Goal: Task Accomplishment & Management: Manage account settings

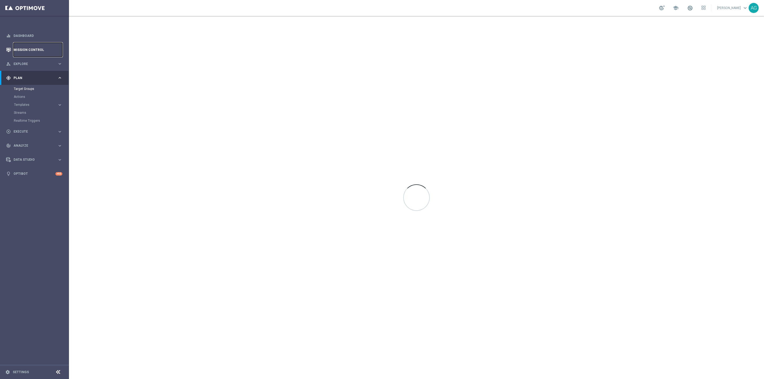
click at [43, 50] on link "Mission Control" at bounding box center [38, 50] width 49 height 14
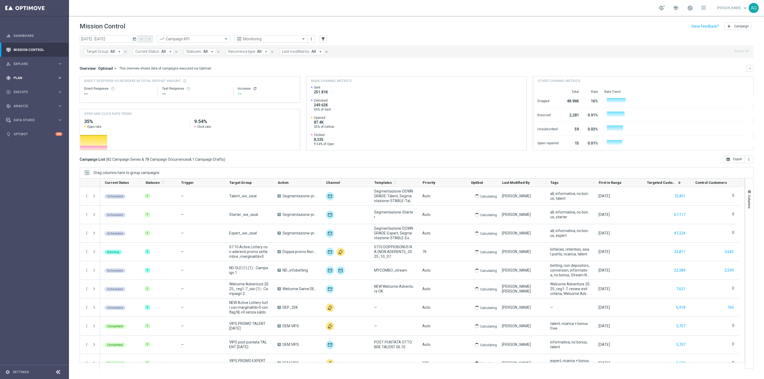
click at [28, 75] on div "gps_fixed Plan keyboard_arrow_right" at bounding box center [34, 78] width 68 height 14
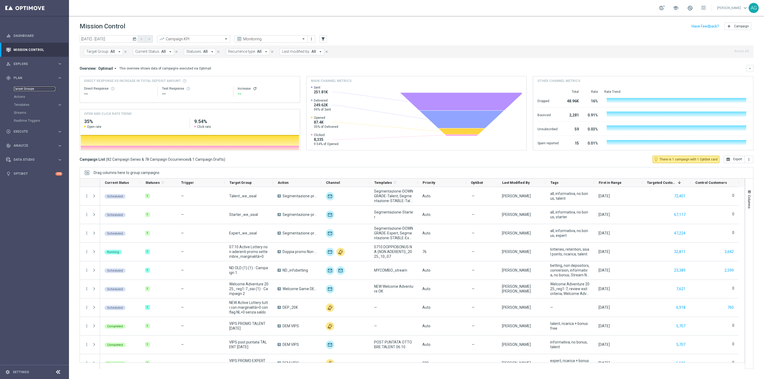
click at [31, 89] on link "Target Groups" at bounding box center [34, 89] width 41 height 4
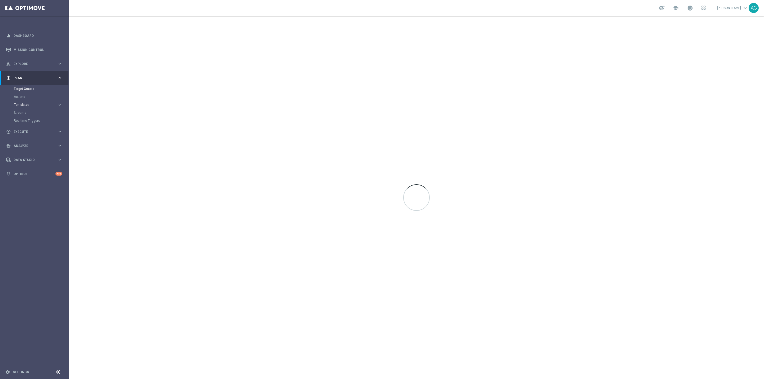
click at [31, 106] on span "Templates" at bounding box center [33, 104] width 38 height 3
click at [29, 112] on link "Optimail" at bounding box center [35, 113] width 39 height 4
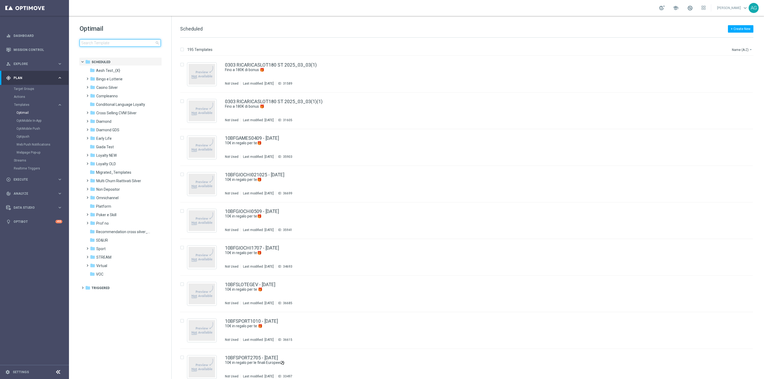
click at [109, 42] on input at bounding box center [120, 42] width 81 height 7
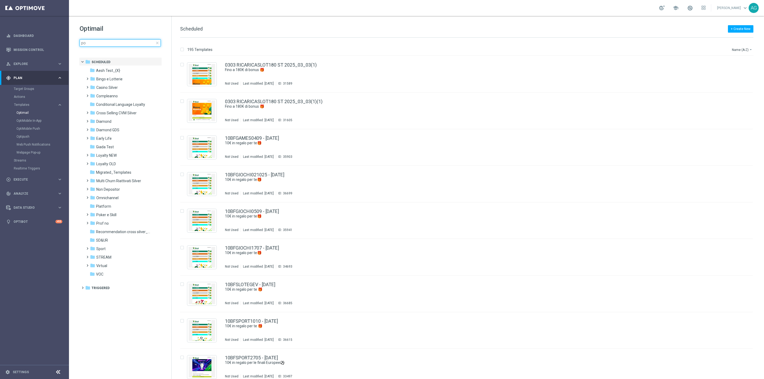
type input "p"
click at [18, 88] on link "Target Groups" at bounding box center [34, 89] width 41 height 4
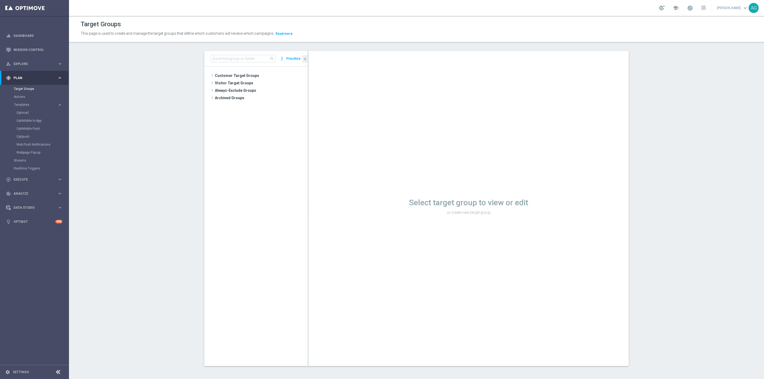
click at [226, 54] on div "search more_vert Prioritize" at bounding box center [255, 59] width 103 height 16
click at [227, 57] on input at bounding box center [243, 58] width 65 height 7
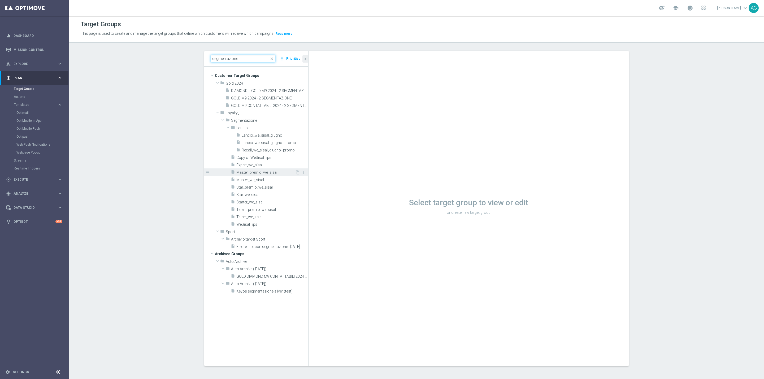
type input "segmentazione"
click at [255, 175] on span "Master_premio_we_sisal" at bounding box center [265, 172] width 59 height 5
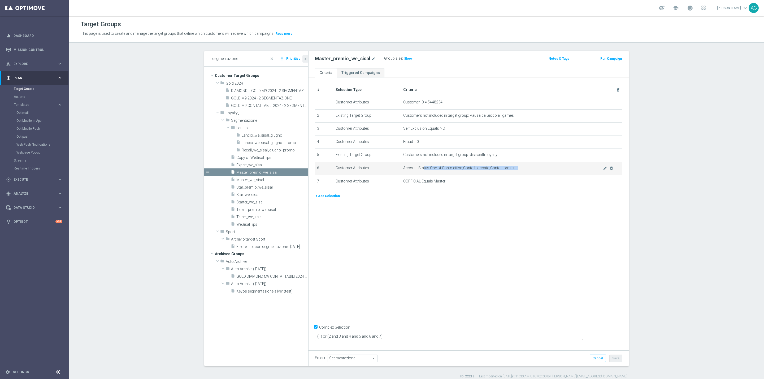
drag, startPoint x: 420, startPoint y: 168, endPoint x: 518, endPoint y: 168, distance: 97.9
click at [518, 168] on span "Account Status One of Conto attivo,Conto bloccato,Conto dormiente" at bounding box center [503, 168] width 200 height 5
drag, startPoint x: 398, startPoint y: 169, endPoint x: 519, endPoint y: 169, distance: 121.2
click at [519, 169] on tr "6 Customer Attributes Account Status One of Conto attivo,Conto bloccato,Conto d…" at bounding box center [468, 168] width 307 height 13
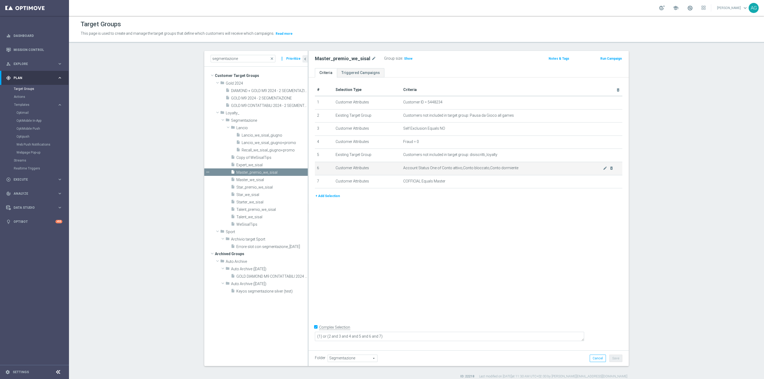
click at [519, 169] on span "Account Status One of Conto attivo,Conto bloccato,Conto dormiente" at bounding box center [503, 168] width 200 height 5
drag, startPoint x: 401, startPoint y: 167, endPoint x: 513, endPoint y: 167, distance: 112.2
click at [513, 167] on span "Account Status One of Conto attivo,Conto bloccato,Conto dormiente" at bounding box center [503, 168] width 200 height 5
drag, startPoint x: 439, startPoint y: 170, endPoint x: 509, endPoint y: 171, distance: 70.9
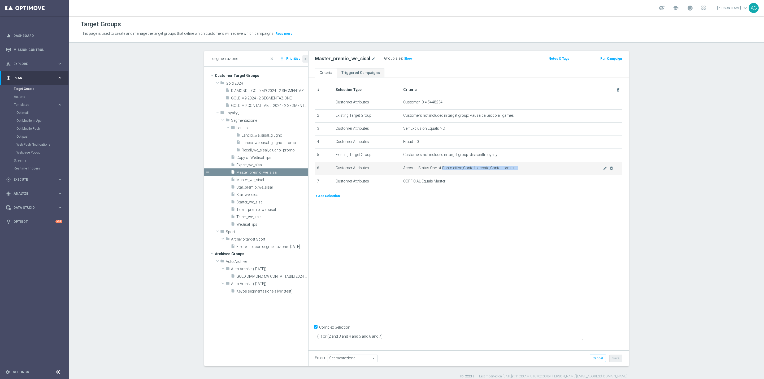
click at [509, 171] on td "Account Status One of Conto attivo,Conto bloccato,Conto dormiente mode_edit del…" at bounding box center [512, 168] width 222 height 13
click at [512, 170] on span "Account Status One of Conto attivo,Conto bloccato,Conto dormiente" at bounding box center [503, 168] width 200 height 5
drag, startPoint x: 494, startPoint y: 157, endPoint x: 397, endPoint y: 154, distance: 97.1
click at [397, 154] on tr "5 Existing Target Group Customers not included in target group: disiscritti_loy…" at bounding box center [468, 155] width 307 height 13
click at [401, 154] on td "Customers not included in target group: disiscritti_loyalty mode_edit delete_fo…" at bounding box center [512, 155] width 222 height 13
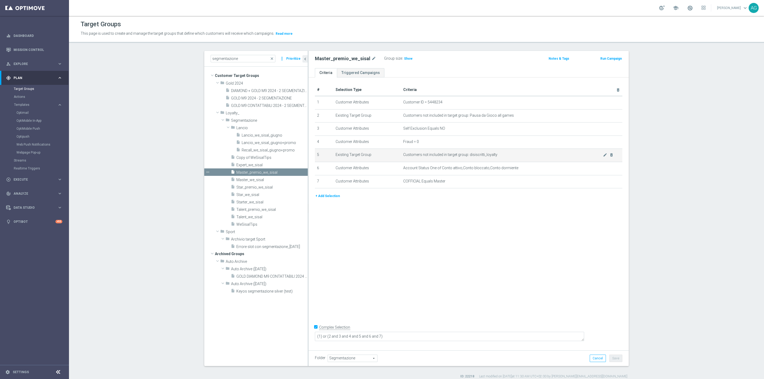
click at [495, 157] on span "Customers not included in target group: disiscritti_loyalty" at bounding box center [503, 155] width 200 height 5
click at [491, 227] on div "# Selection Type Criteria delete_forever 1 Customer Attributes Customer ID = 54…" at bounding box center [469, 212] width 320 height 270
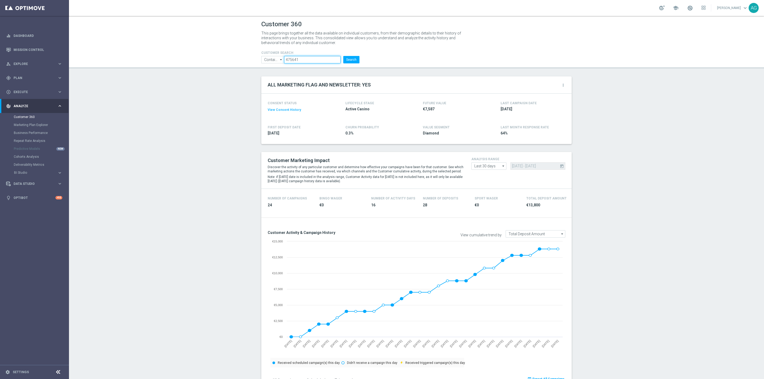
drag, startPoint x: 296, startPoint y: 59, endPoint x: 256, endPoint y: 59, distance: 39.8
click at [257, 59] on div "CUSTOMER SEARCH Contains Contains arrow_drop_down Show Selected 0 of NaN Contai…" at bounding box center [310, 54] width 106 height 17
paste input "3747910"
type input "3747910"
click at [353, 62] on button "Search" at bounding box center [351, 59] width 16 height 7
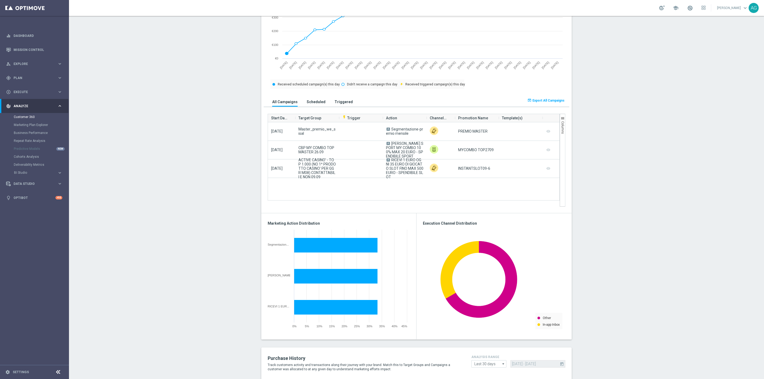
scroll to position [239, 0]
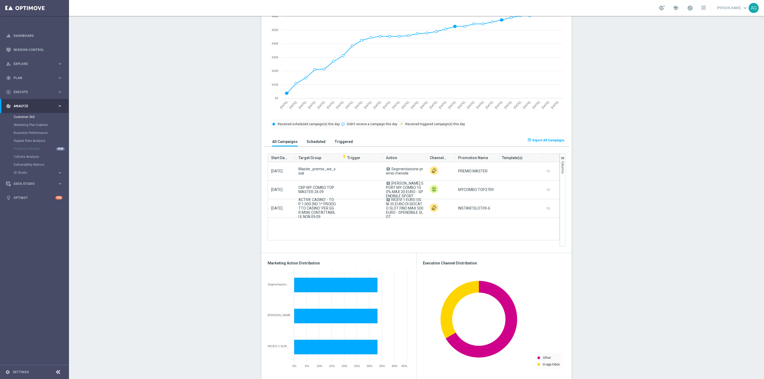
click at [539, 142] on span "Export All Campaigns" at bounding box center [548, 140] width 32 height 4
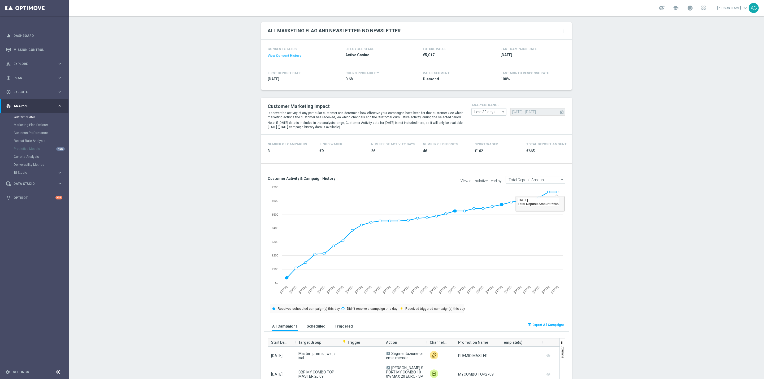
scroll to position [40, 0]
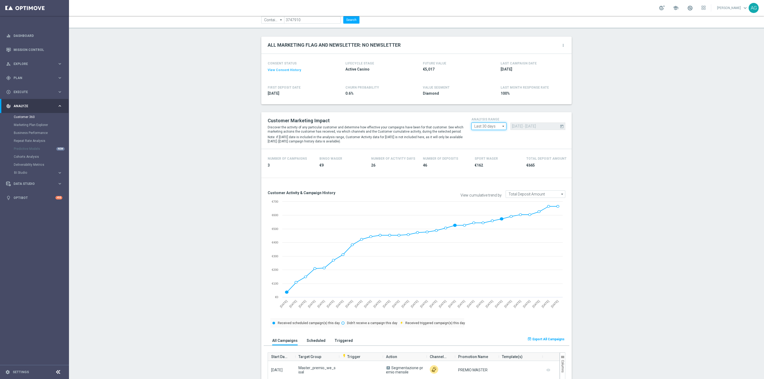
click at [485, 128] on input "Last 30 days" at bounding box center [488, 126] width 35 height 7
click at [481, 151] on div "Last 90 days" at bounding box center [483, 149] width 19 height 5
type input "Last 90 days"
type input "[DATE] - [DATE]"
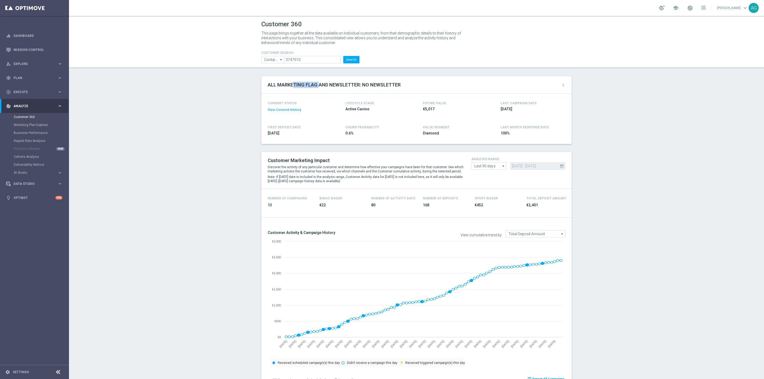
drag, startPoint x: 291, startPoint y: 82, endPoint x: 316, endPoint y: 83, distance: 24.7
click at [316, 83] on h2 "ALL MARKETING FLAG AND NEWSLETTER: NO NEWSLETTER" at bounding box center [334, 85] width 133 height 6
click at [319, 83] on h2 "ALL MARKETING FLAG AND NEWSLETTER: NO NEWSLETTER" at bounding box center [334, 85] width 133 height 6
drag, startPoint x: 336, startPoint y: 84, endPoint x: 413, endPoint y: 85, distance: 76.7
click at [413, 85] on div "ALL MARKETING FLAG AND NEWSLETTER: NO NEWSLETTER more_vert" at bounding box center [417, 84] width 298 height 9
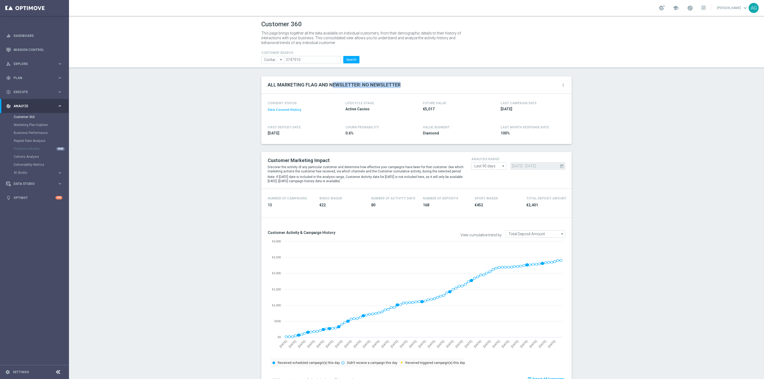
drag, startPoint x: 413, startPoint y: 85, endPoint x: 441, endPoint y: 90, distance: 29.0
click at [413, 85] on div "ALL MARKETING FLAG AND NEWSLETTER: NO NEWSLETTER more_vert" at bounding box center [417, 84] width 298 height 9
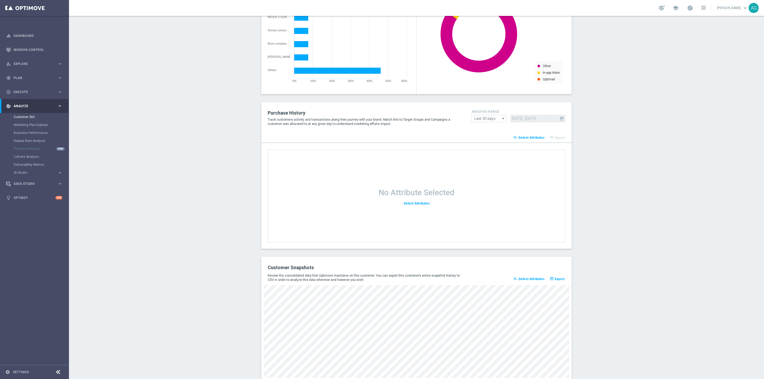
scroll to position [542, 0]
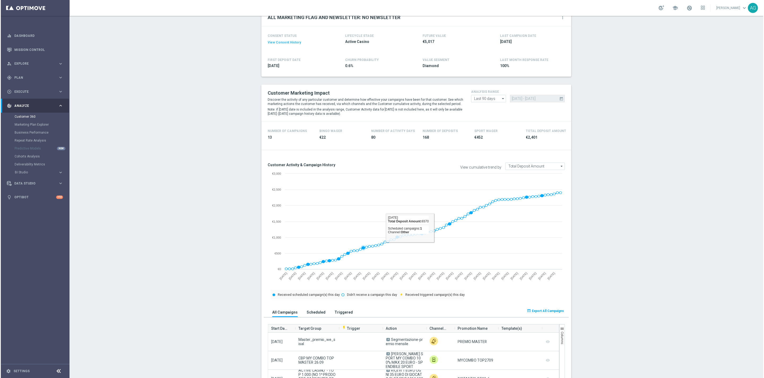
scroll to position [80, 0]
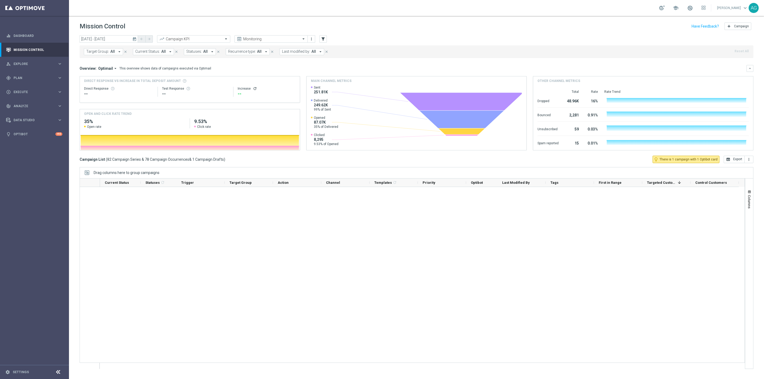
scroll to position [517, 0]
